Goal: Find contact information

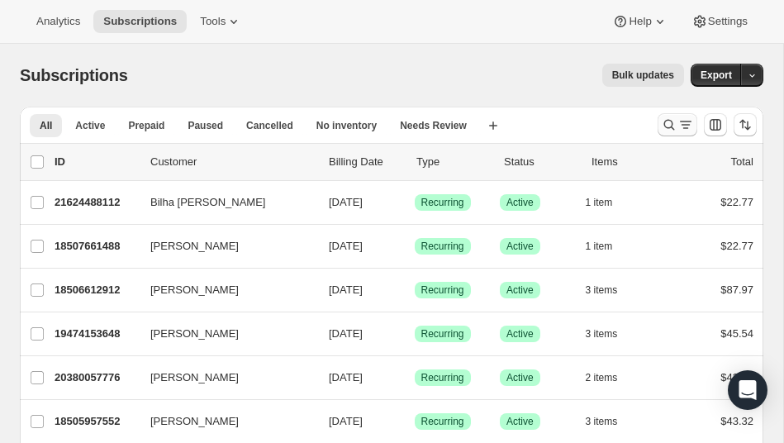
click at [674, 129] on icon "Search and filter results" at bounding box center [670, 125] width 11 height 11
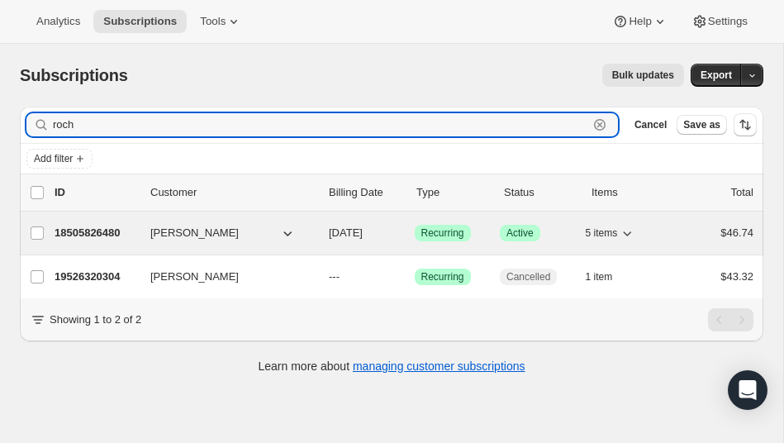
type input "roch"
click at [176, 231] on span "[PERSON_NAME]" at bounding box center [194, 233] width 88 height 17
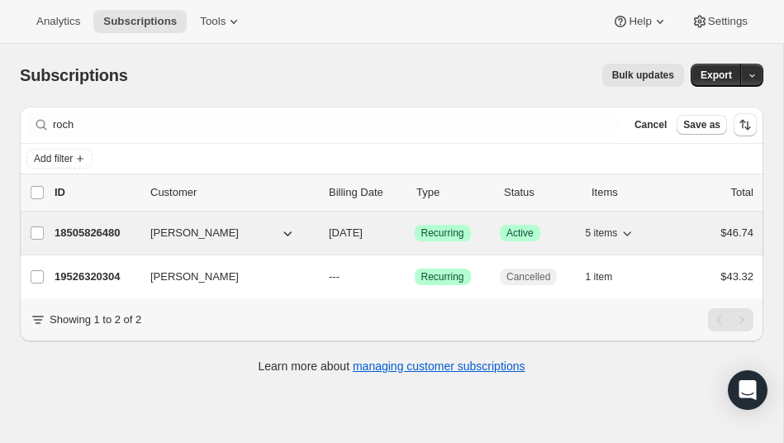
click at [103, 231] on p "18505826480" at bounding box center [96, 233] width 83 height 17
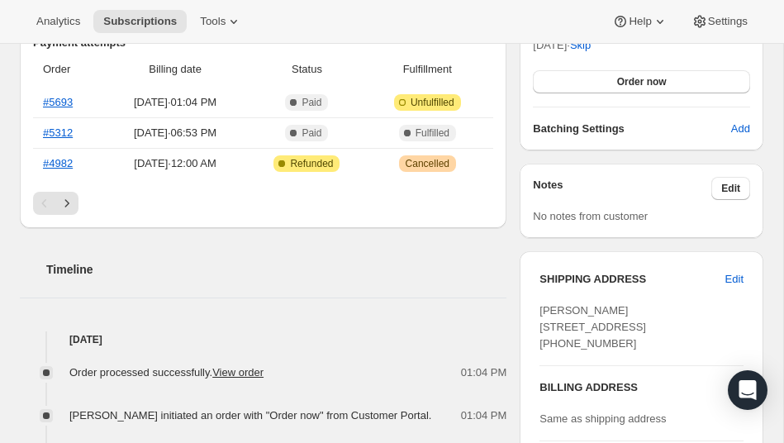
scroll to position [469, 0]
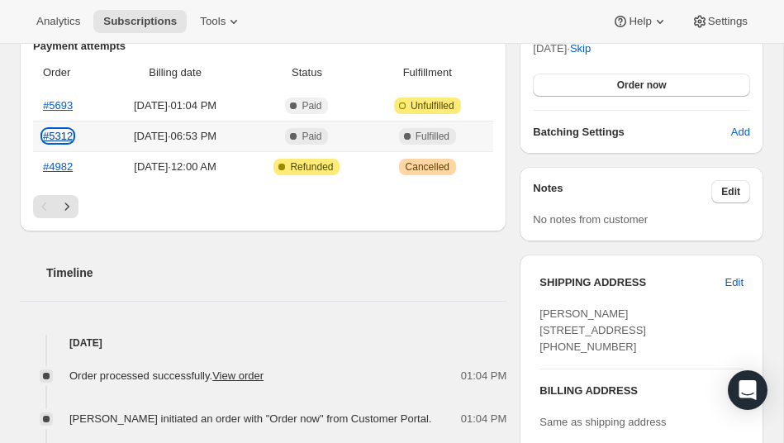
click at [56, 138] on link "#5312" at bounding box center [58, 136] width 30 height 12
